Goal: Task Accomplishment & Management: Manage account settings

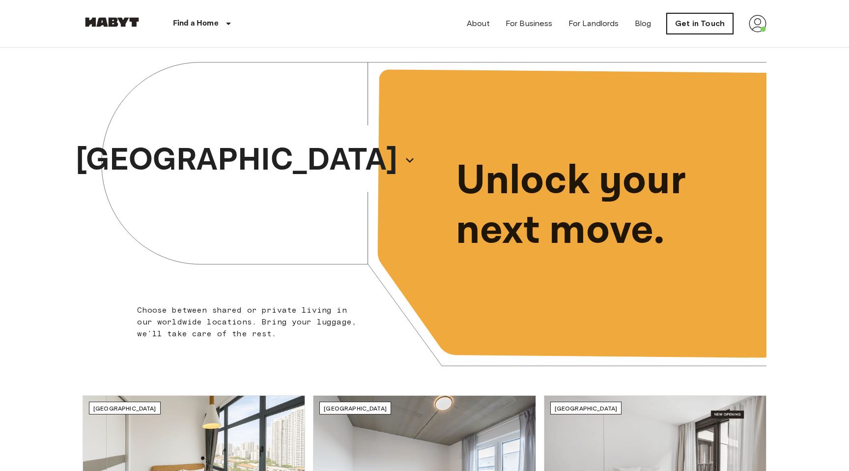
click at [695, 27] on link "Get in Touch" at bounding box center [700, 23] width 66 height 21
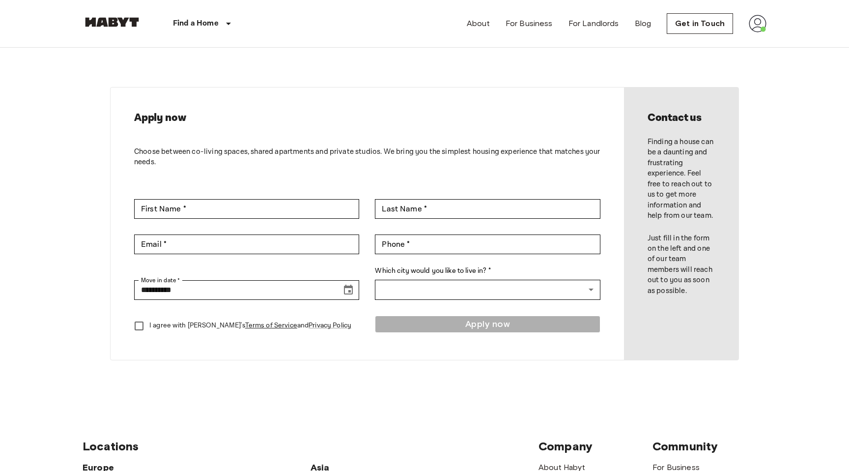
click at [762, 20] on img at bounding box center [758, 24] width 18 height 18
click at [766, 40] on li "Profile" at bounding box center [792, 41] width 98 height 18
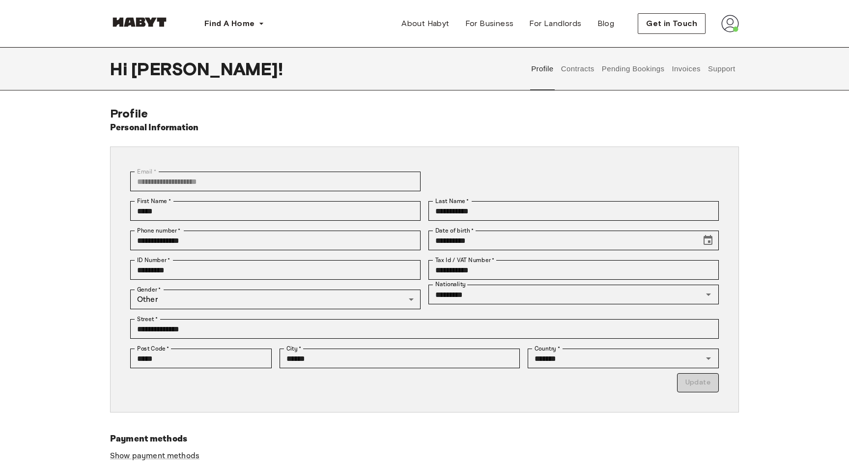
click at [573, 73] on button "Contracts" at bounding box center [577, 68] width 36 height 43
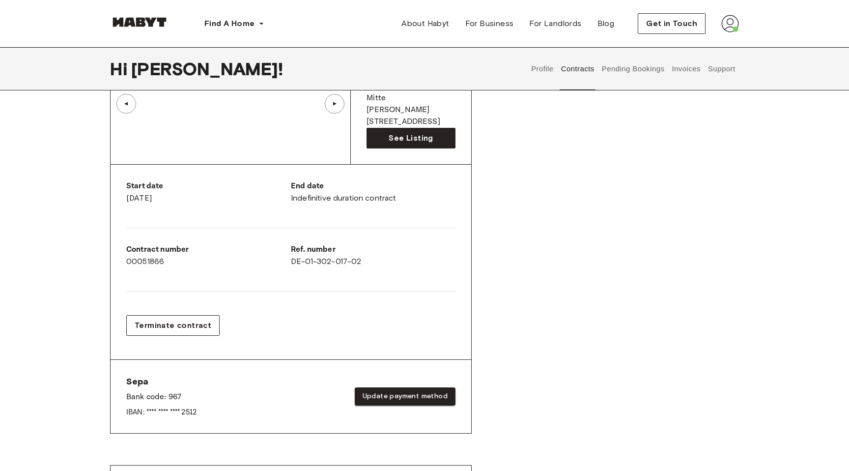
scroll to position [125, 0]
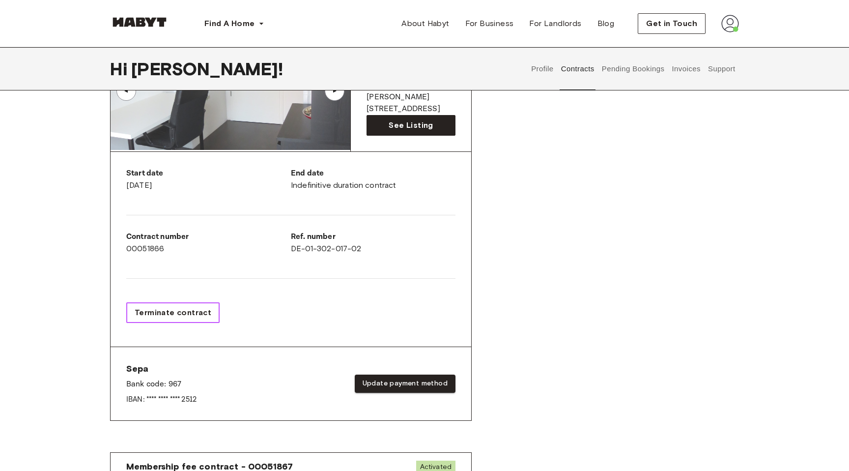
click at [165, 316] on span "Terminate contract" at bounding box center [173, 313] width 77 height 12
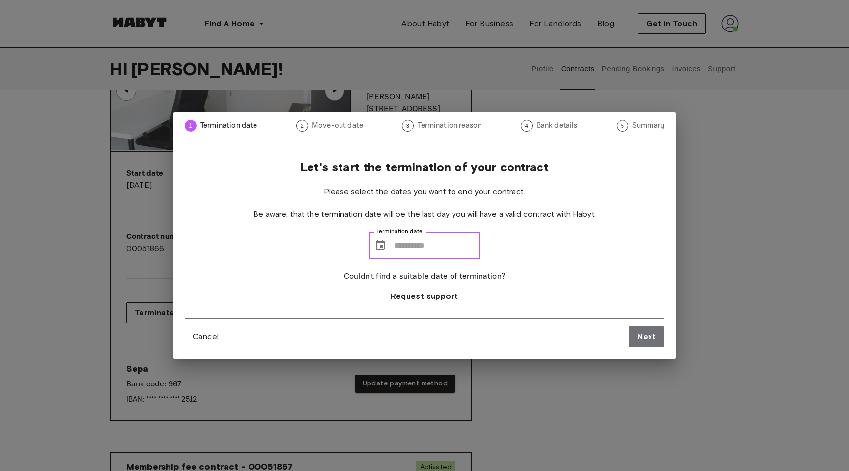
click at [417, 251] on input "Termination date" at bounding box center [436, 245] width 85 height 28
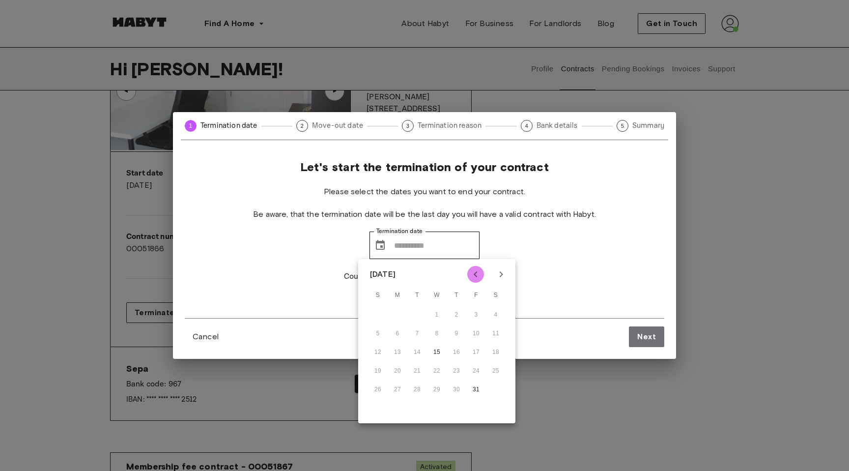
click at [474, 275] on icon "Previous month" at bounding box center [475, 274] width 3 height 6
click at [500, 274] on icon "Next month" at bounding box center [501, 274] width 12 height 12
click at [473, 277] on icon "Previous month" at bounding box center [476, 274] width 12 height 12
click at [500, 275] on icon "Next month" at bounding box center [501, 274] width 12 height 12
click at [493, 266] on button "Next month" at bounding box center [501, 274] width 17 height 17
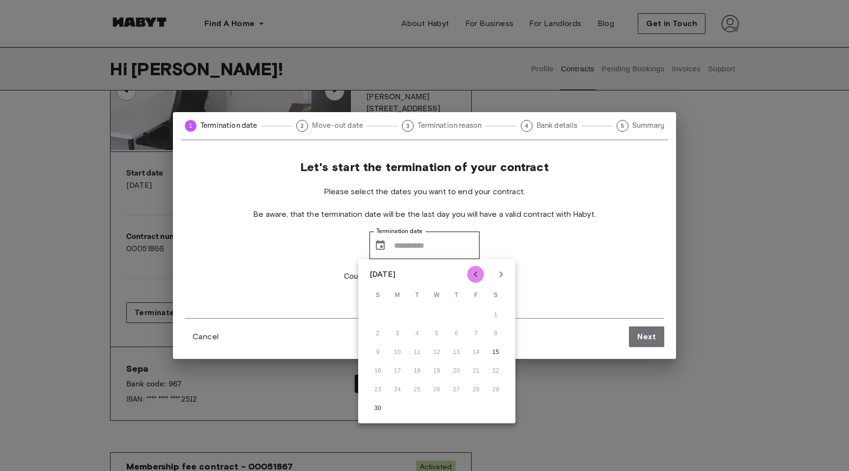
click at [479, 272] on icon "Previous month" at bounding box center [476, 274] width 12 height 12
click at [473, 279] on icon "Previous month" at bounding box center [476, 274] width 12 height 12
click at [500, 277] on icon "Next month" at bounding box center [501, 274] width 12 height 12
